Goal: Task Accomplishment & Management: Complete application form

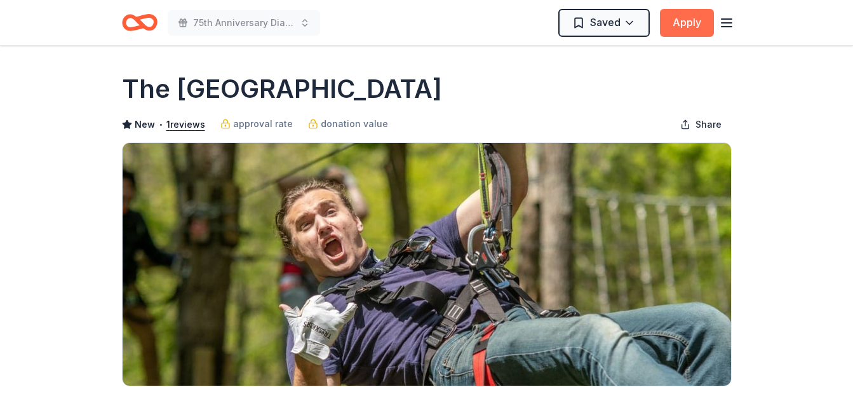
click at [690, 24] on button "Apply" at bounding box center [687, 23] width 54 height 28
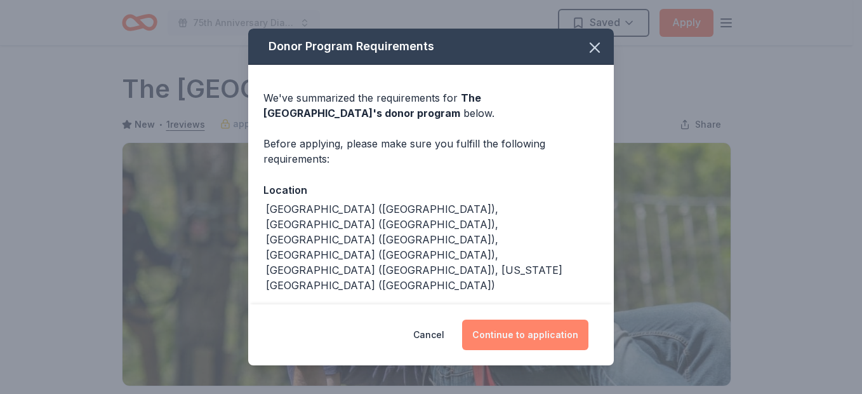
click at [528, 333] on button "Continue to application" at bounding box center [525, 334] width 126 height 30
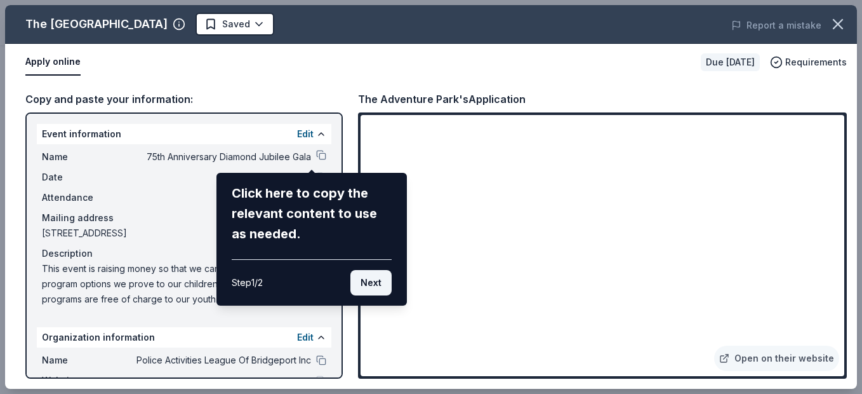
click at [366, 285] on button "Next" at bounding box center [371, 282] width 41 height 25
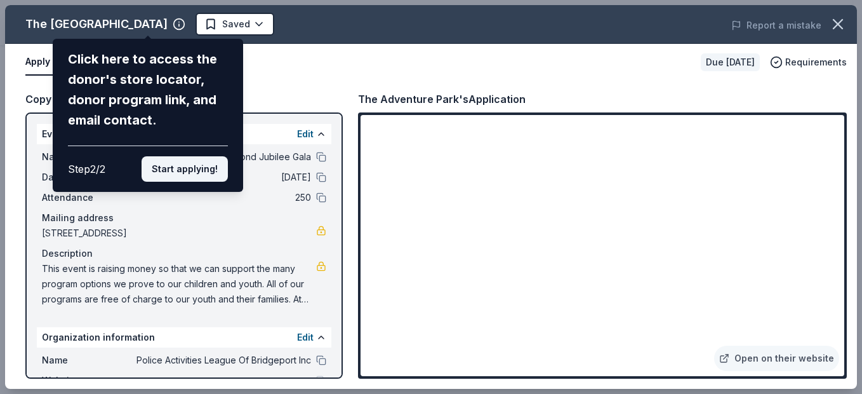
click at [189, 166] on button "Start applying!" at bounding box center [185, 168] width 86 height 25
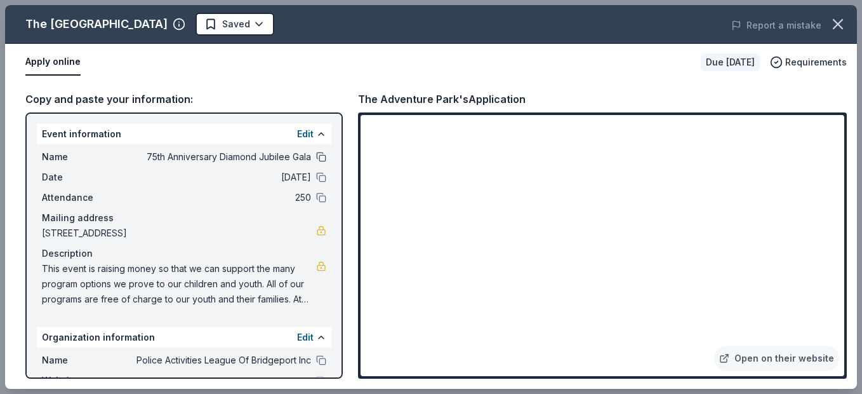
click at [316, 156] on button at bounding box center [321, 157] width 10 height 10
click at [316, 157] on button at bounding box center [321, 157] width 10 height 10
drag, startPoint x: 43, startPoint y: 267, endPoint x: 154, endPoint y: 299, distance: 116.2
click at [154, 299] on span "This event is raising money so that we can support the many program options we …" at bounding box center [179, 284] width 274 height 46
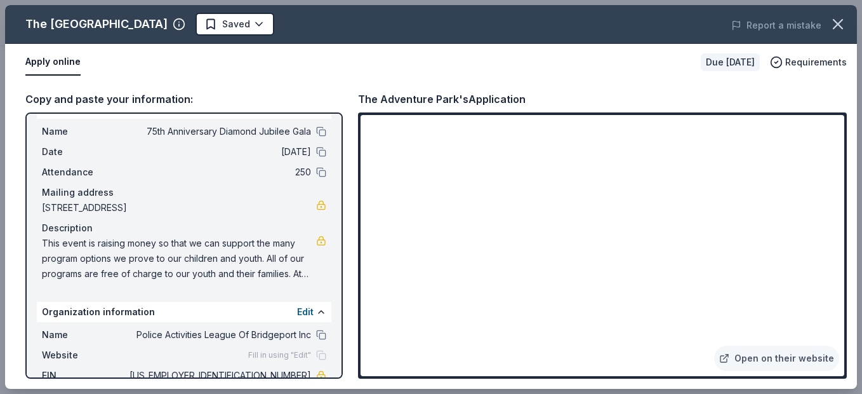
click at [288, 266] on span "This event is raising money so that we can support the many program options we …" at bounding box center [179, 259] width 274 height 46
click at [316, 127] on button at bounding box center [321, 131] width 10 height 10
drag, startPoint x: 372, startPoint y: 272, endPoint x: 193, endPoint y: 185, distance: 199.4
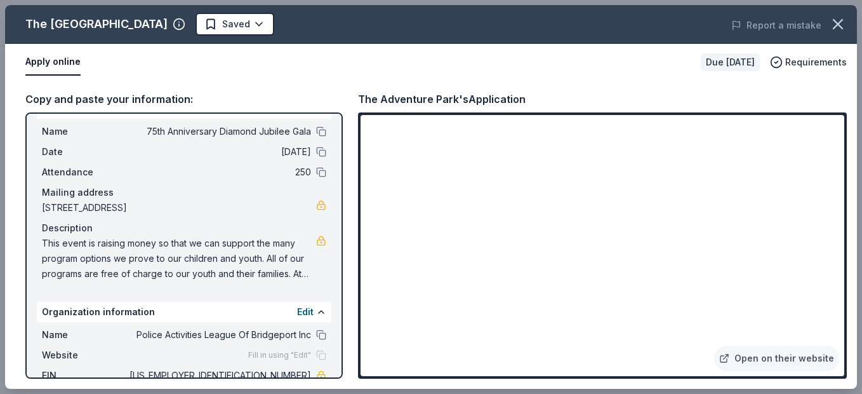
click at [193, 185] on div "Mailing address" at bounding box center [184, 192] width 284 height 15
click at [316, 153] on button at bounding box center [321, 152] width 10 height 10
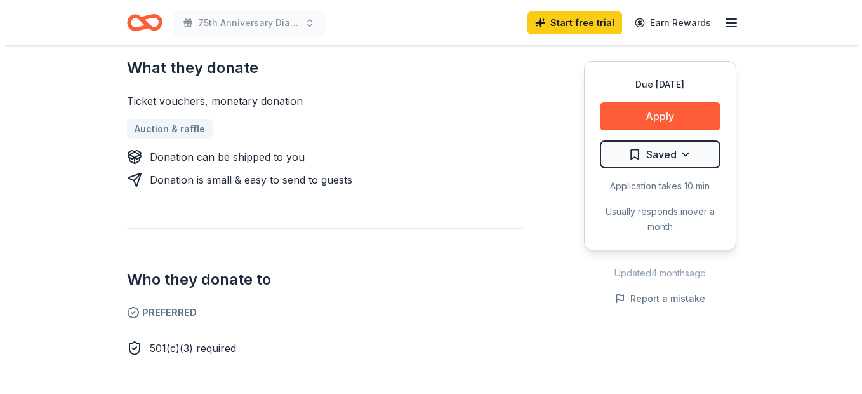
scroll to position [547, 0]
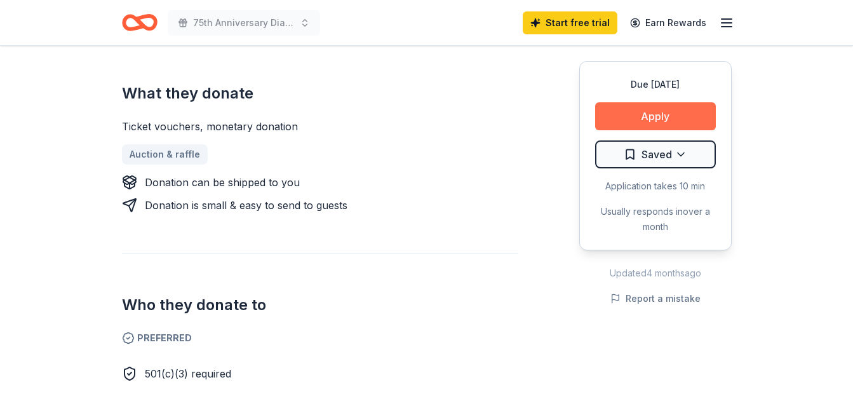
click at [659, 123] on button "Apply" at bounding box center [655, 116] width 121 height 28
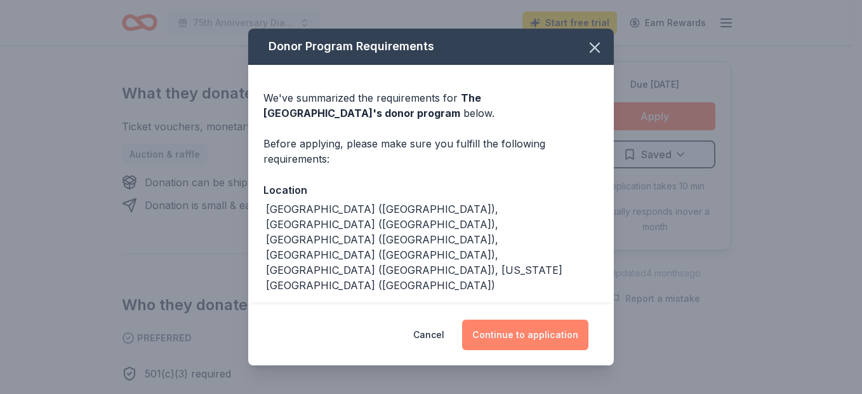
click at [537, 343] on button "Continue to application" at bounding box center [525, 334] width 126 height 30
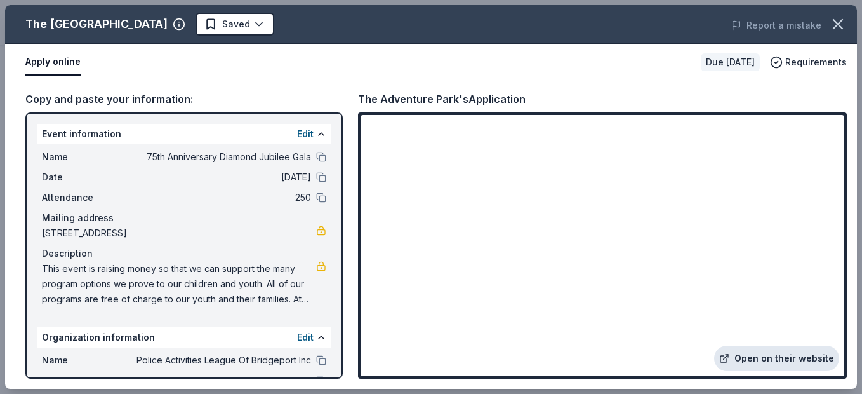
click at [807, 355] on link "Open on their website" at bounding box center [776, 357] width 125 height 25
